Goal: Check status: Check status

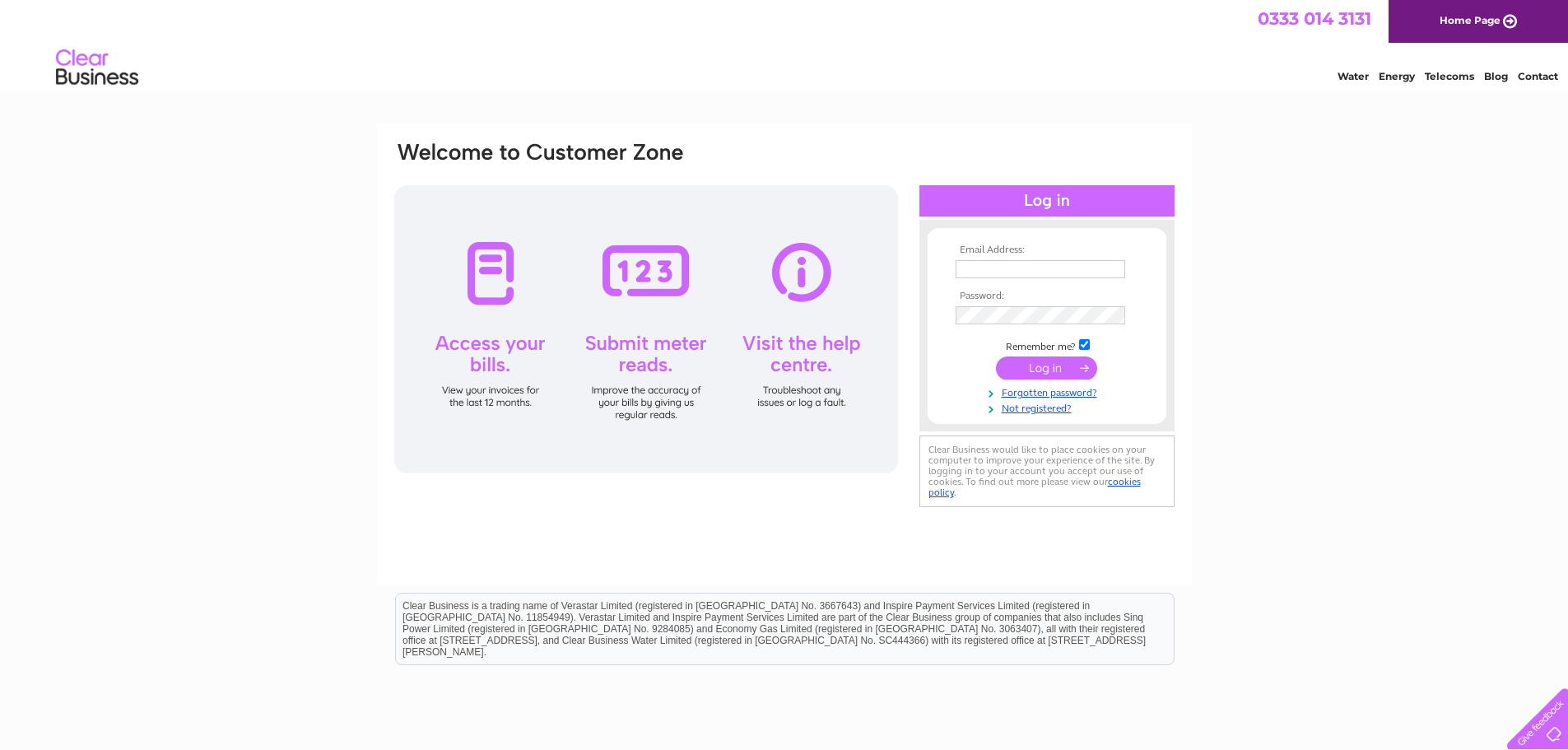
type input "ajjuplexer@gmail.com"
click at [1040, 365] on input "submit" at bounding box center [1046, 368] width 102 height 23
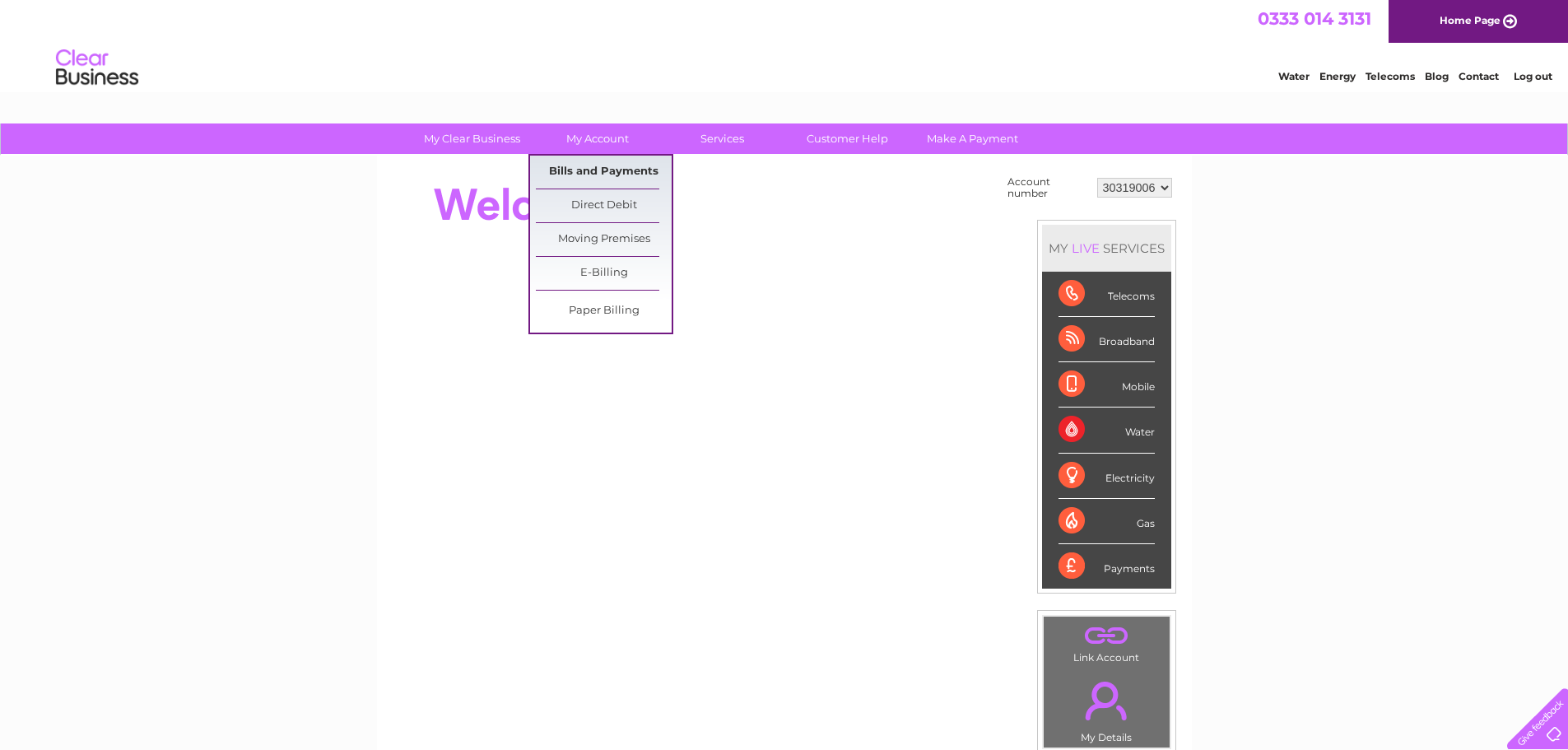
click at [602, 169] on link "Bills and Payments" at bounding box center [603, 172] width 136 height 33
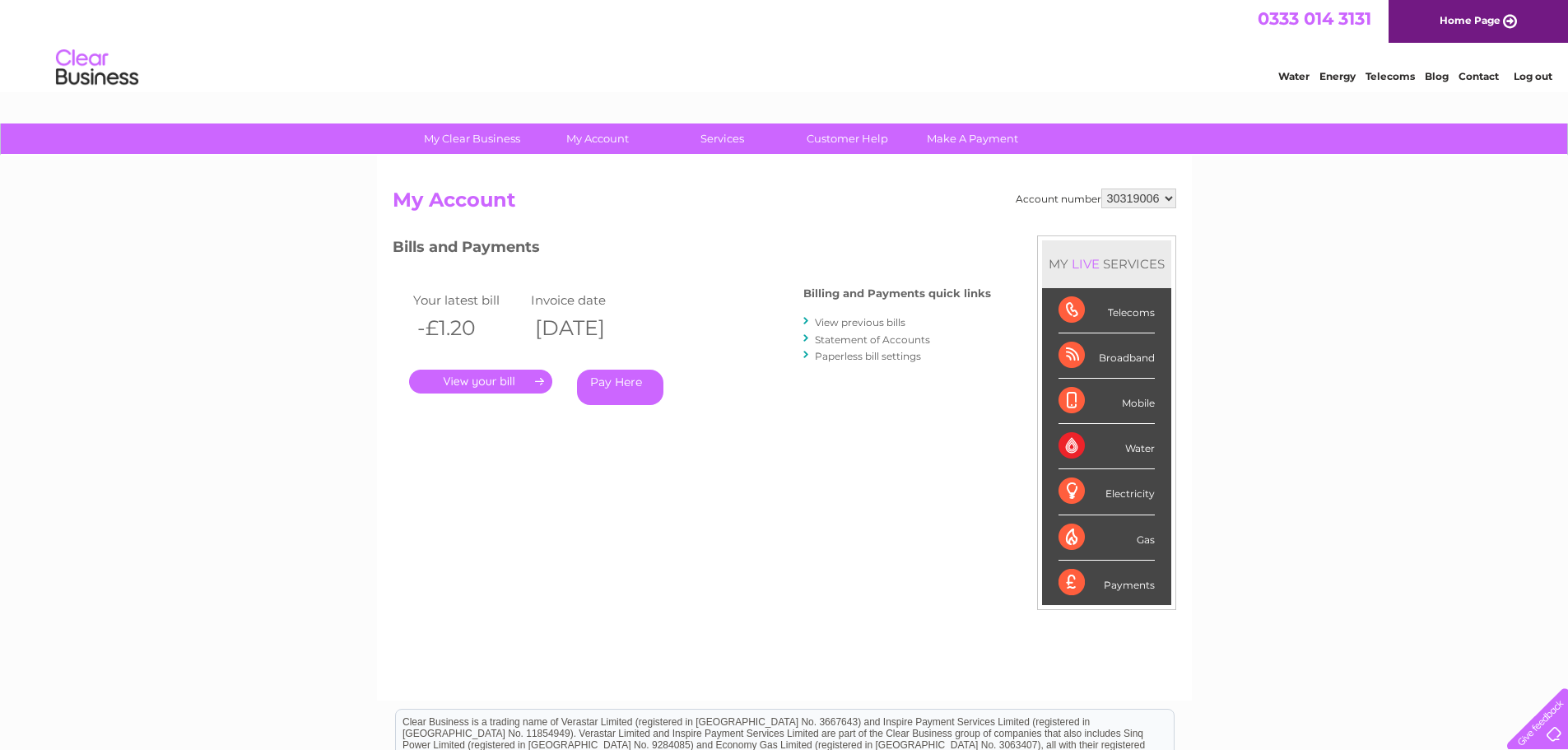
drag, startPoint x: 438, startPoint y: 328, endPoint x: 528, endPoint y: 312, distance: 91.4
click at [528, 312] on th "-£1.20" at bounding box center [468, 328] width 119 height 34
click at [225, 346] on div "My Clear Business Login Details My Details My Preferences Link Account My Accou…" at bounding box center [784, 553] width 1568 height 858
click at [487, 381] on link "." at bounding box center [481, 381] width 143 height 24
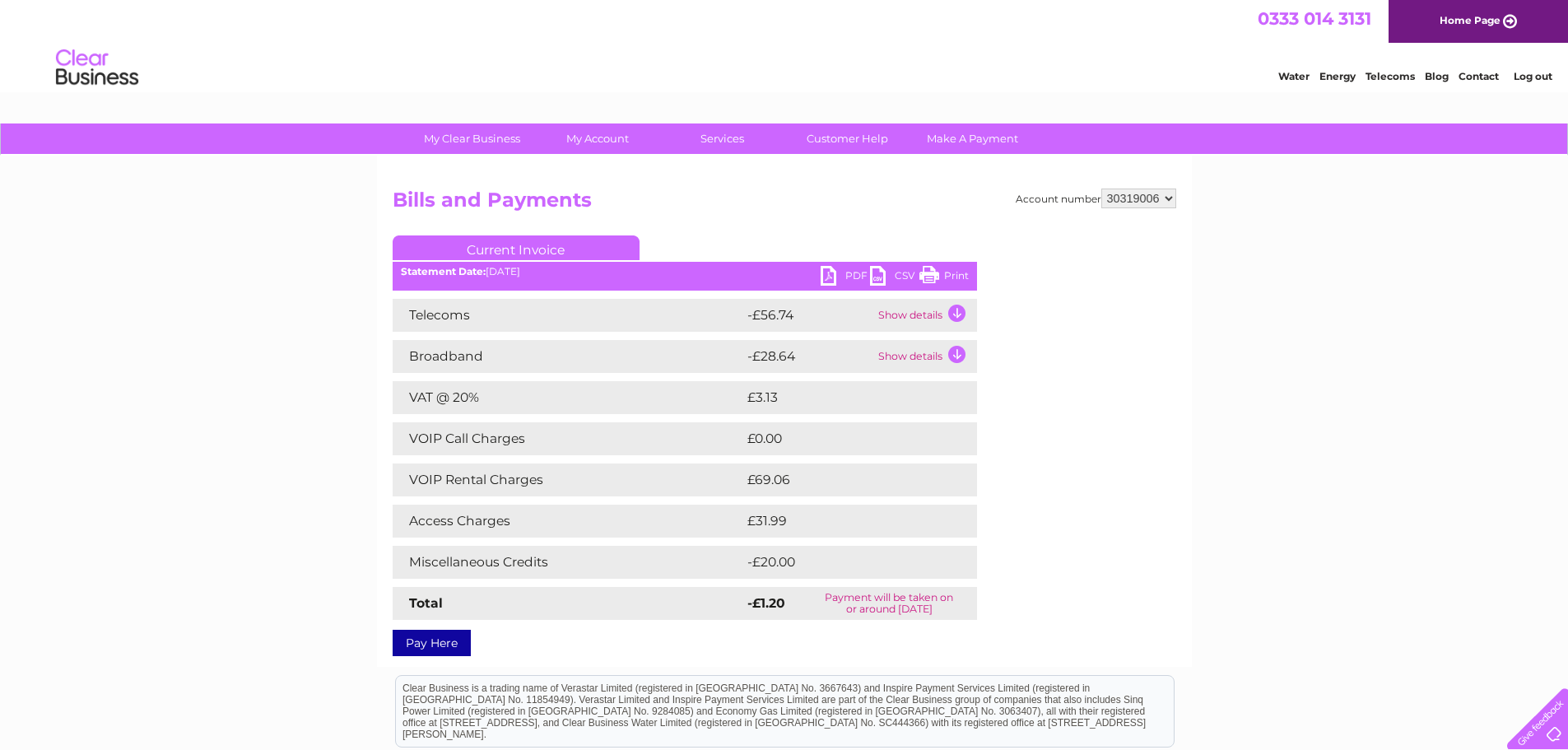
click at [935, 310] on td "Show details" at bounding box center [925, 315] width 103 height 33
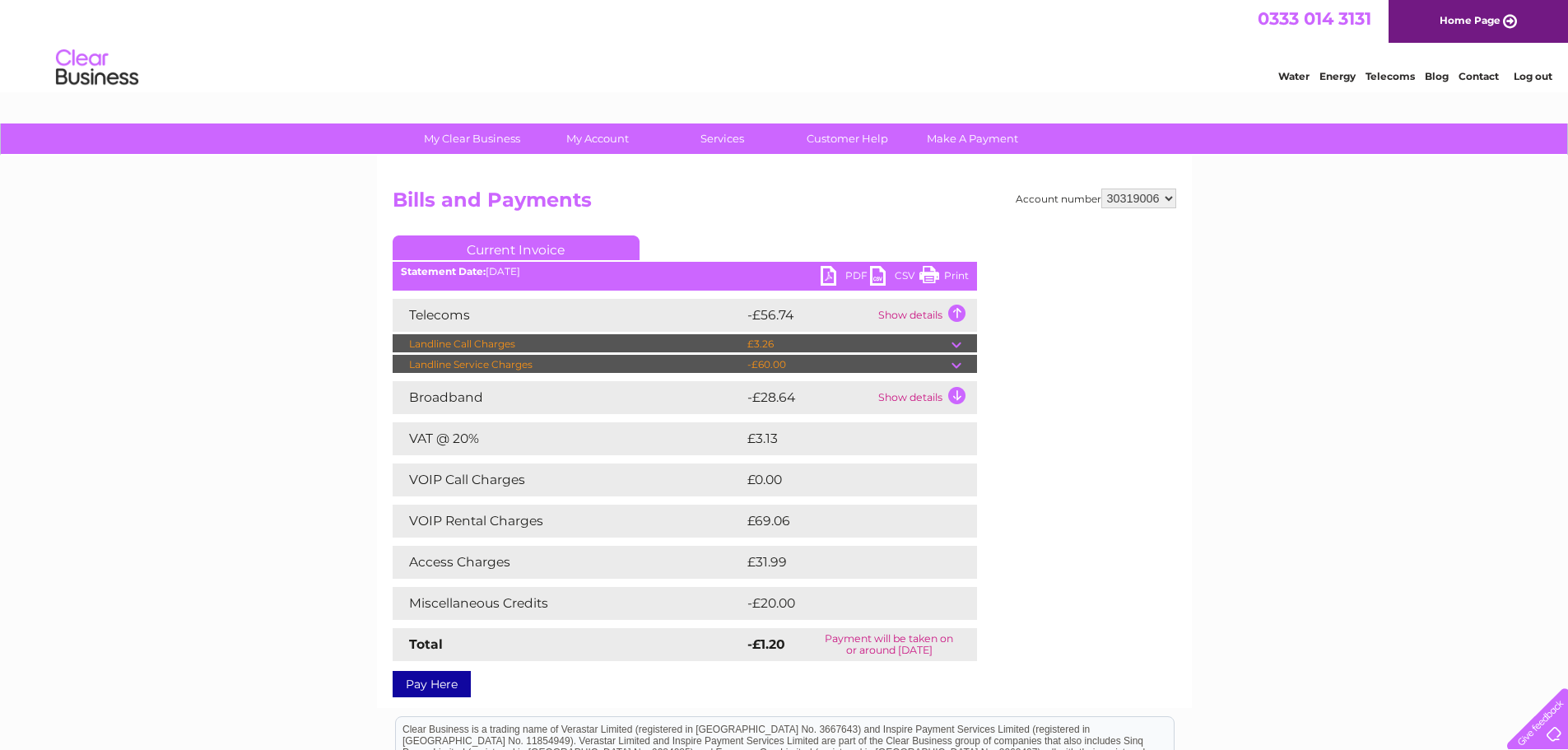
click at [924, 397] on td "Show details" at bounding box center [925, 398] width 103 height 33
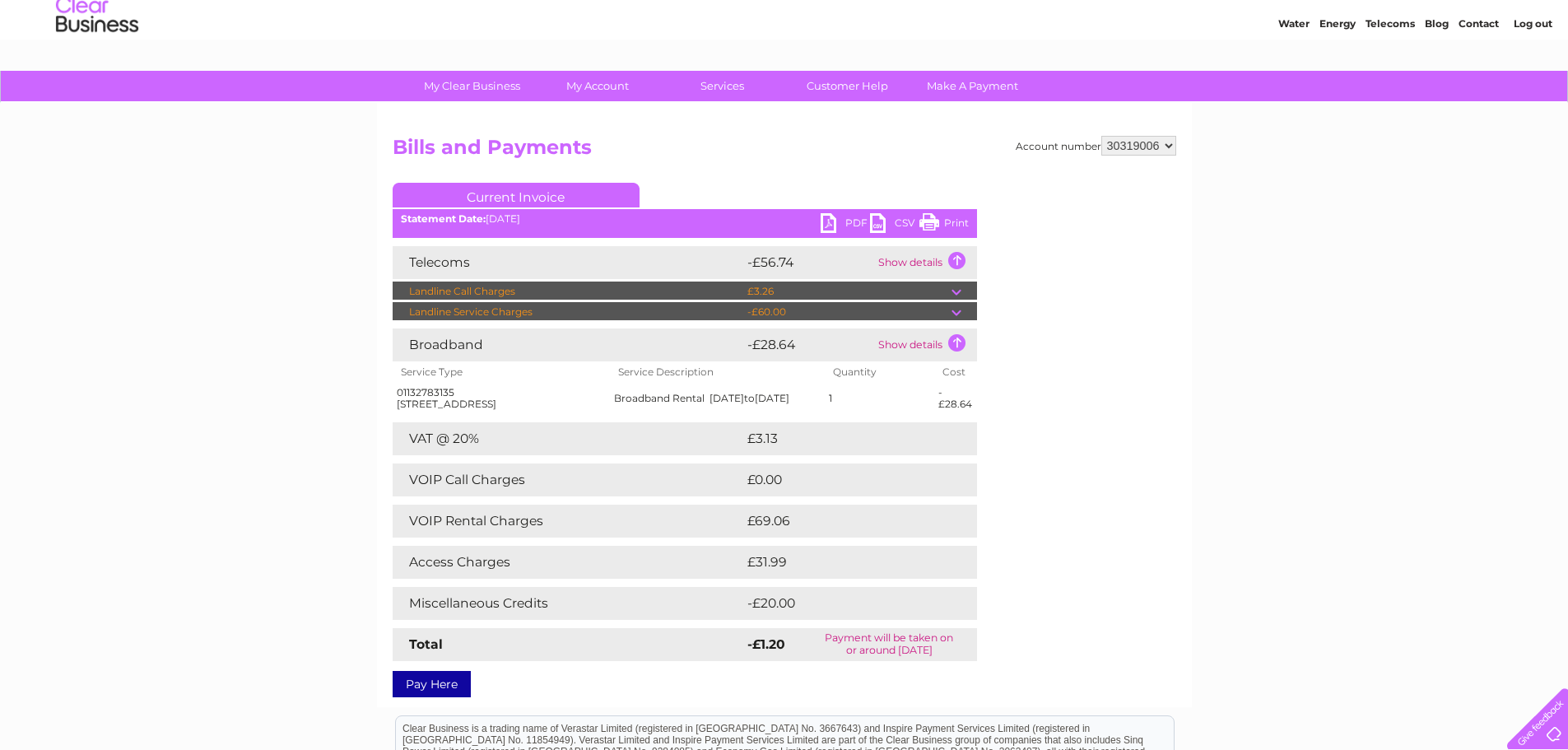
scroll to position [82, 0]
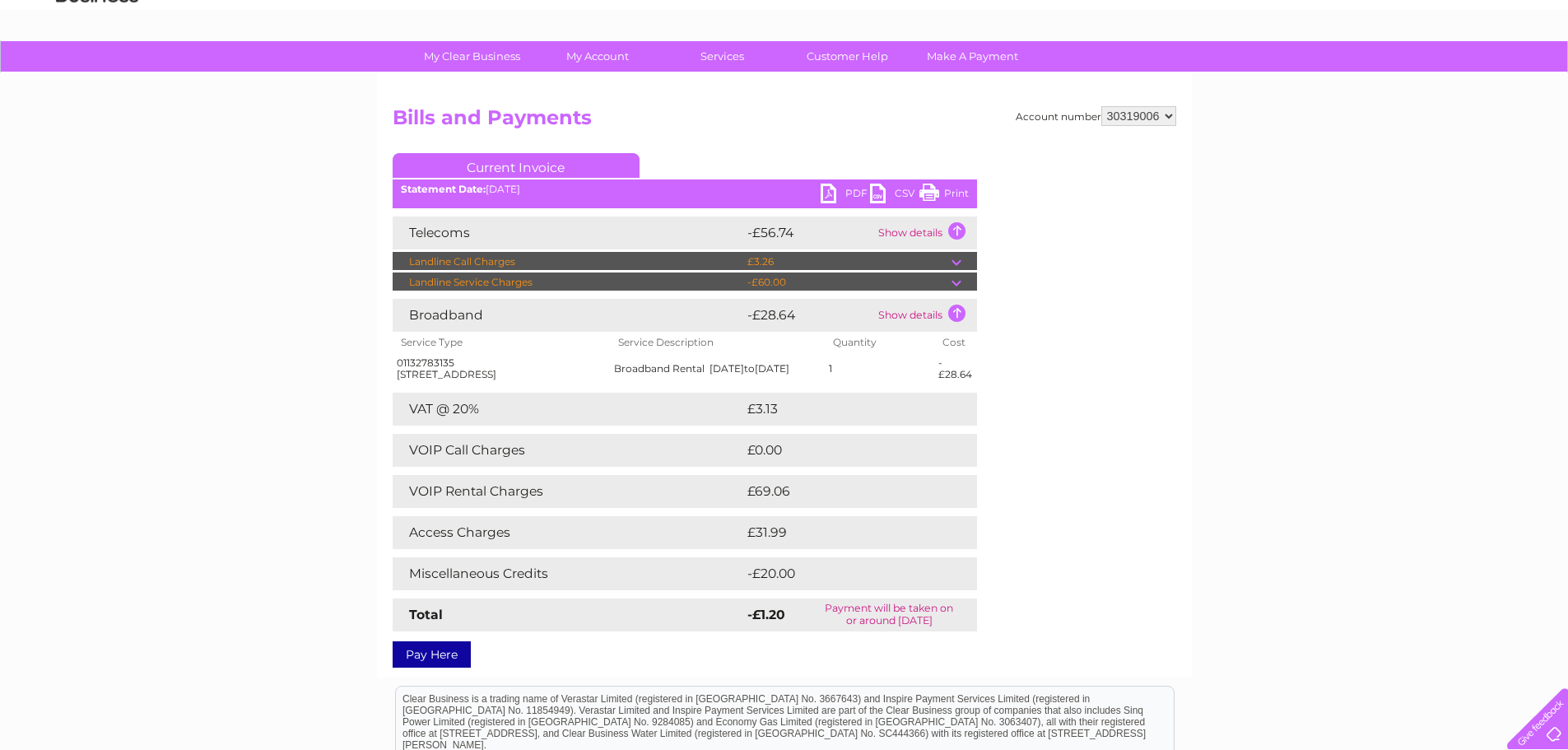
click at [1029, 558] on div "Account number 30319006 Bills and Payments Current Invoice PDF CSV Print" at bounding box center [784, 383] width 784 height 555
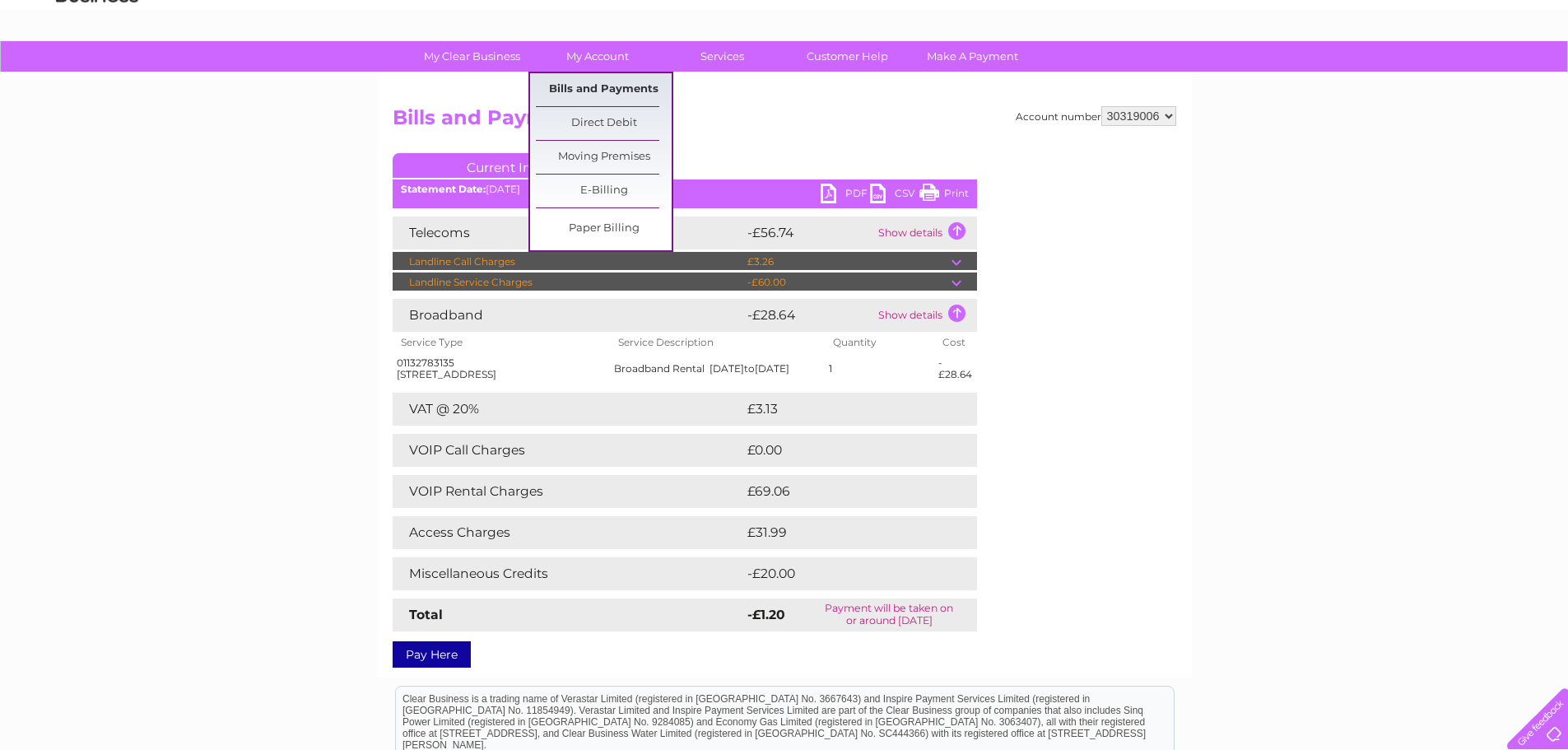
click at [600, 102] on link "Bills and Payments" at bounding box center [603, 90] width 136 height 33
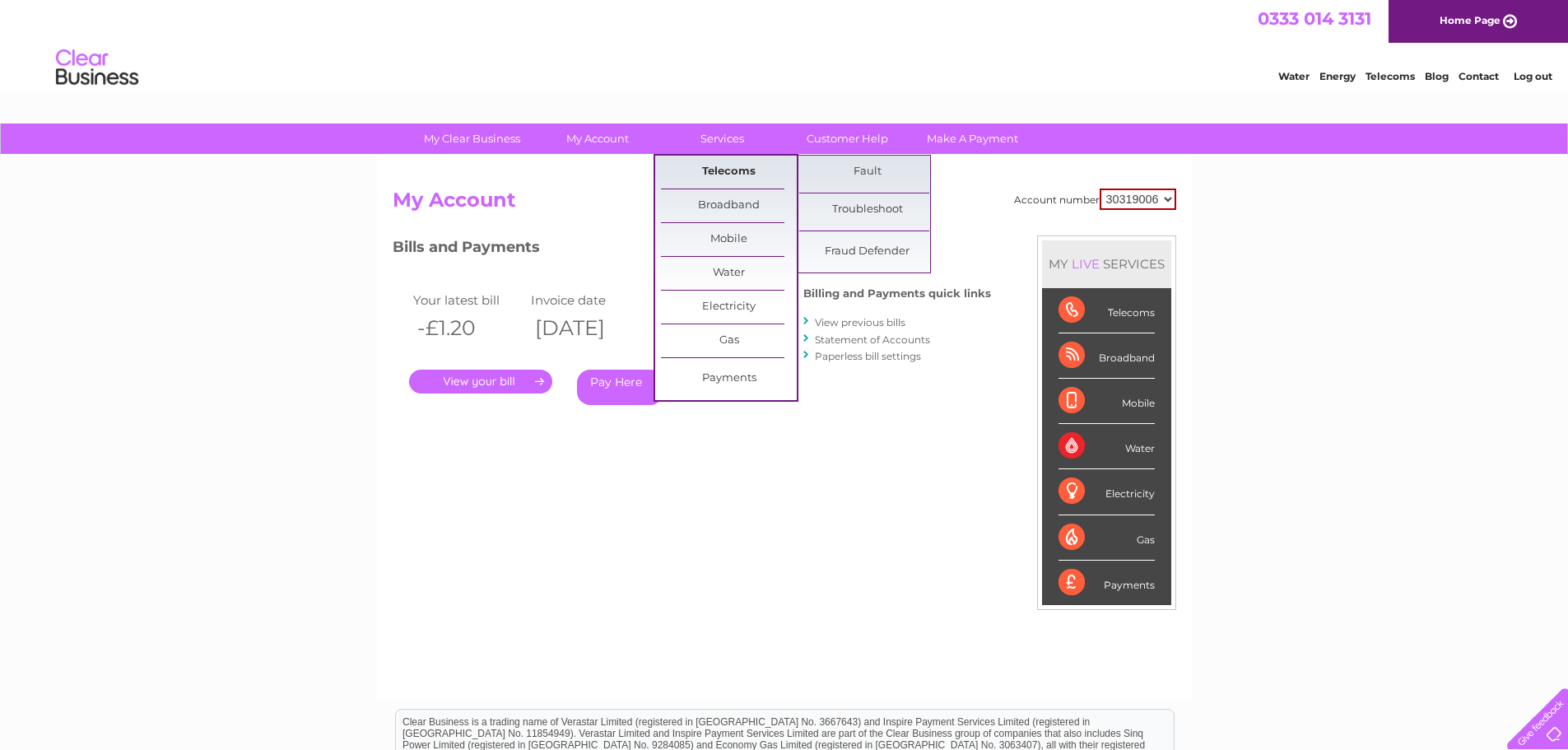
click at [720, 172] on link "Telecoms" at bounding box center [728, 172] width 136 height 33
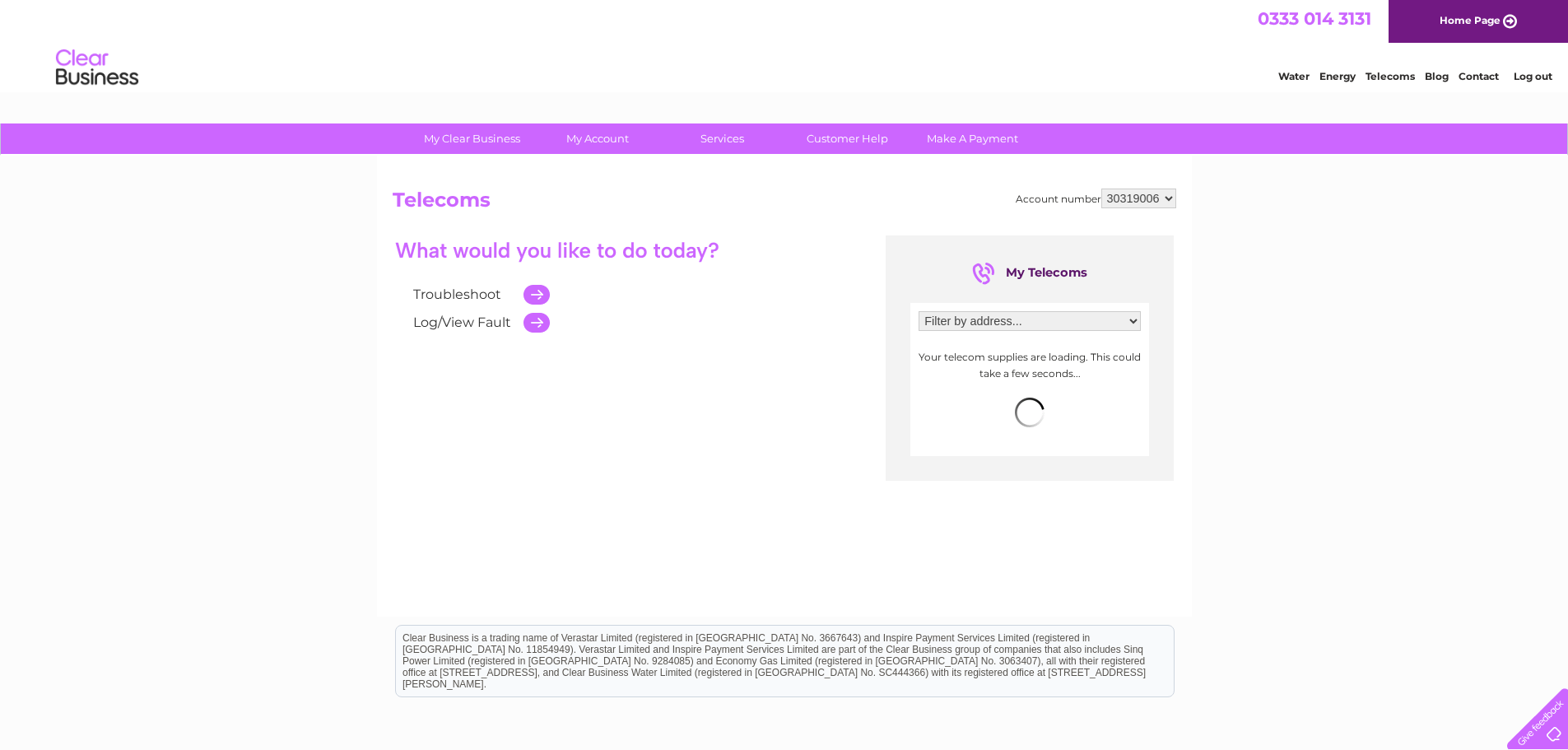
click at [1059, 321] on select "Filter by address... [STREET_ADDRESS]" at bounding box center [1029, 321] width 222 height 20
select select "2702428"
click at [918, 311] on select "Filter by address... [STREET_ADDRESS]" at bounding box center [1029, 321] width 222 height 20
